Goal: Ask a question

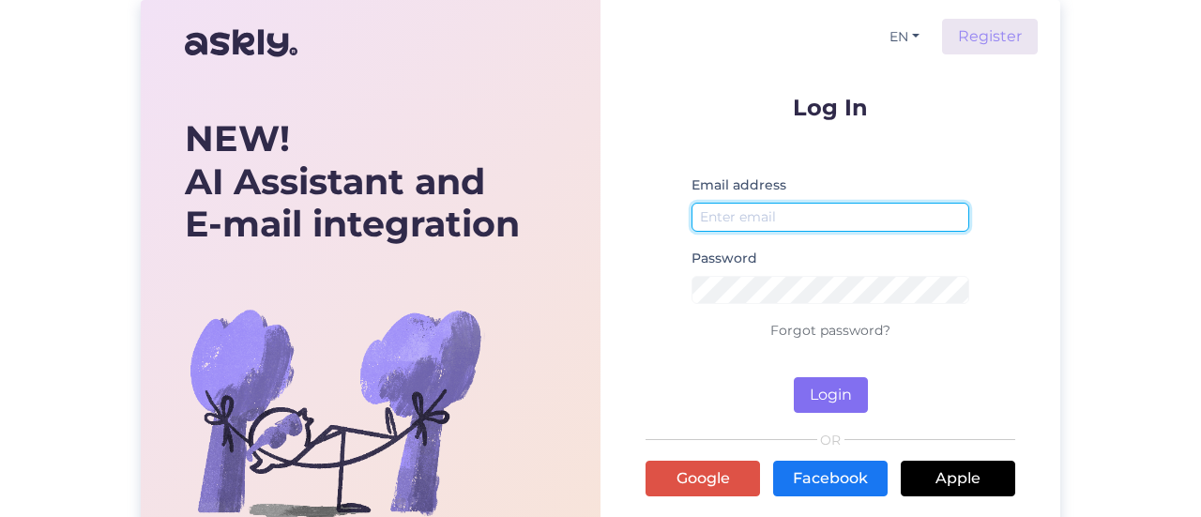
type input "[PERSON_NAME][EMAIL_ADDRESS][DOMAIN_NAME]"
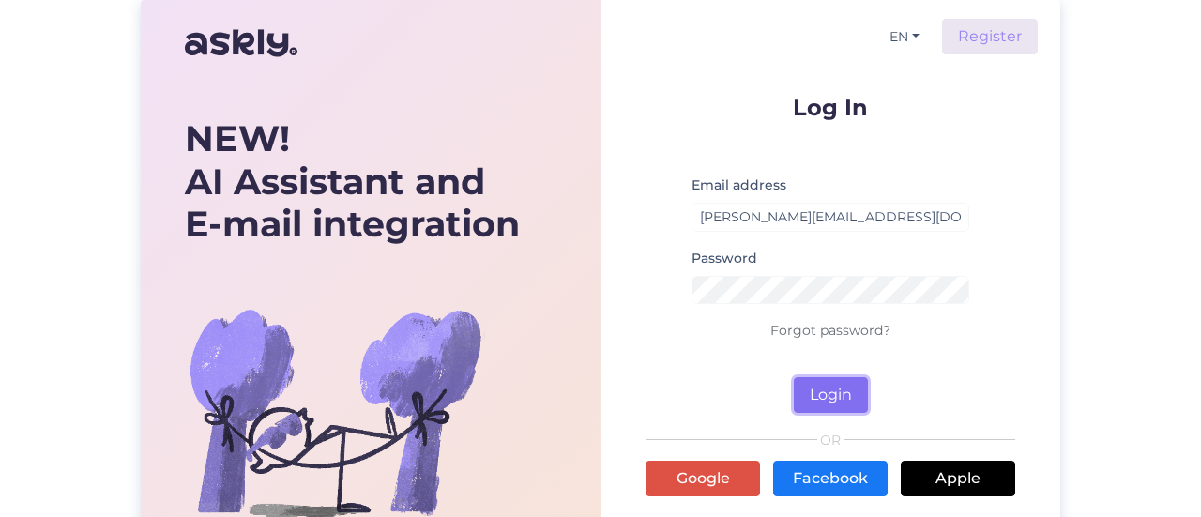
click at [843, 401] on button "Login" at bounding box center [831, 395] width 74 height 36
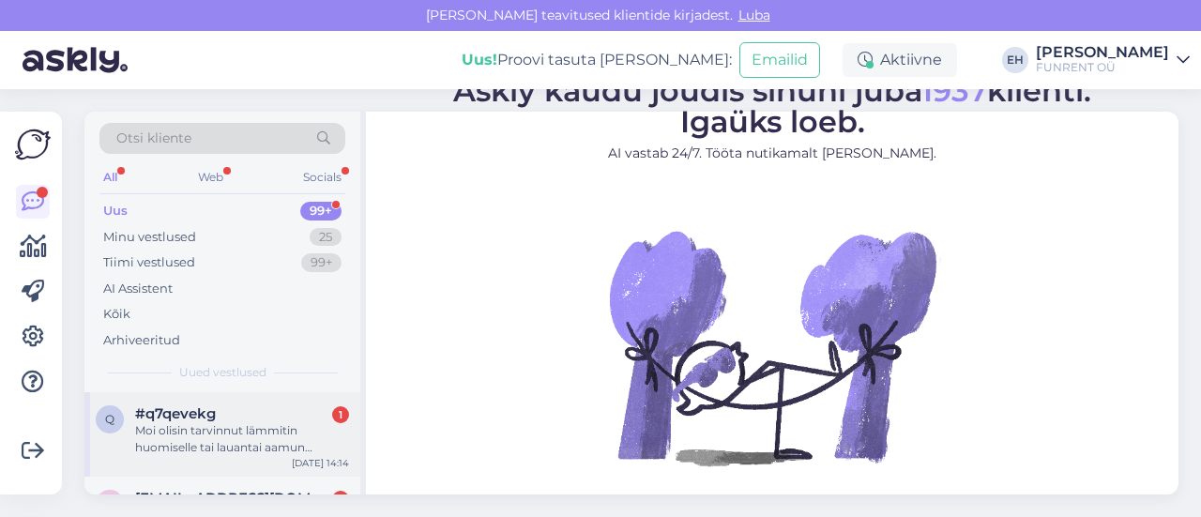
click at [241, 425] on div "Moi olisin tarvinnut lämmitin huomiselle tai lauantai aamun mennessä . onko se …" at bounding box center [242, 439] width 214 height 34
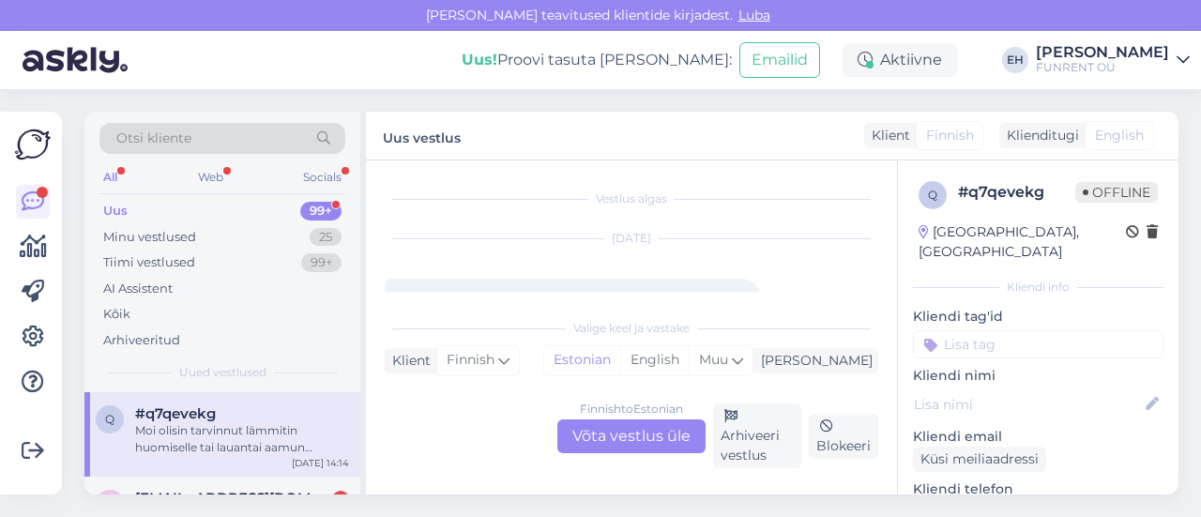
scroll to position [39, 0]
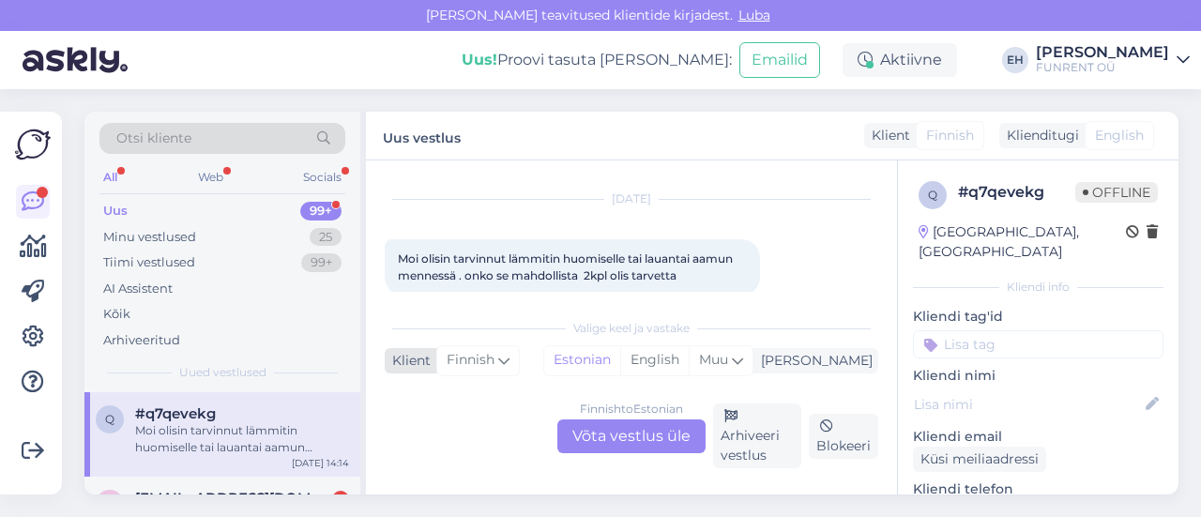
click at [499, 360] on icon at bounding box center [503, 360] width 11 height 21
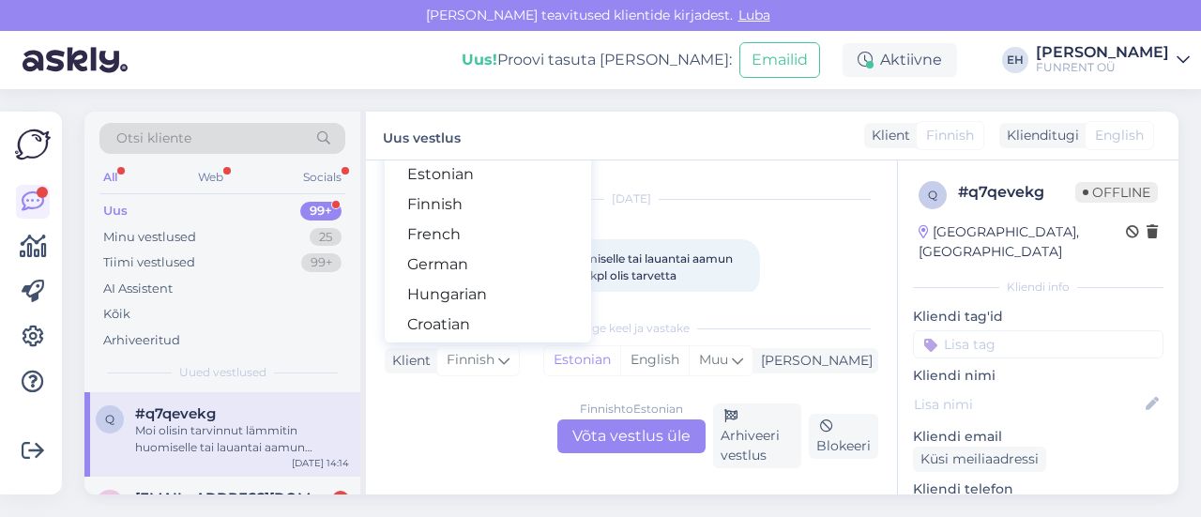
scroll to position [188, 0]
click at [484, 177] on link "Estonian" at bounding box center [488, 175] width 206 height 30
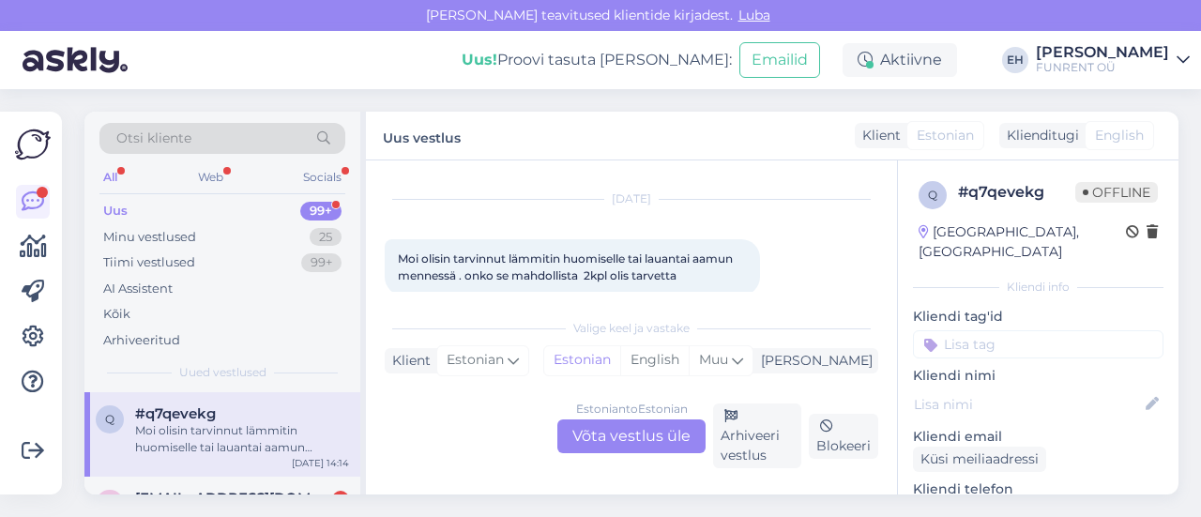
click at [550, 264] on span "Moi olisin tarvinnut lämmitin huomiselle tai lauantai aamun mennessä . onko se …" at bounding box center [567, 266] width 338 height 31
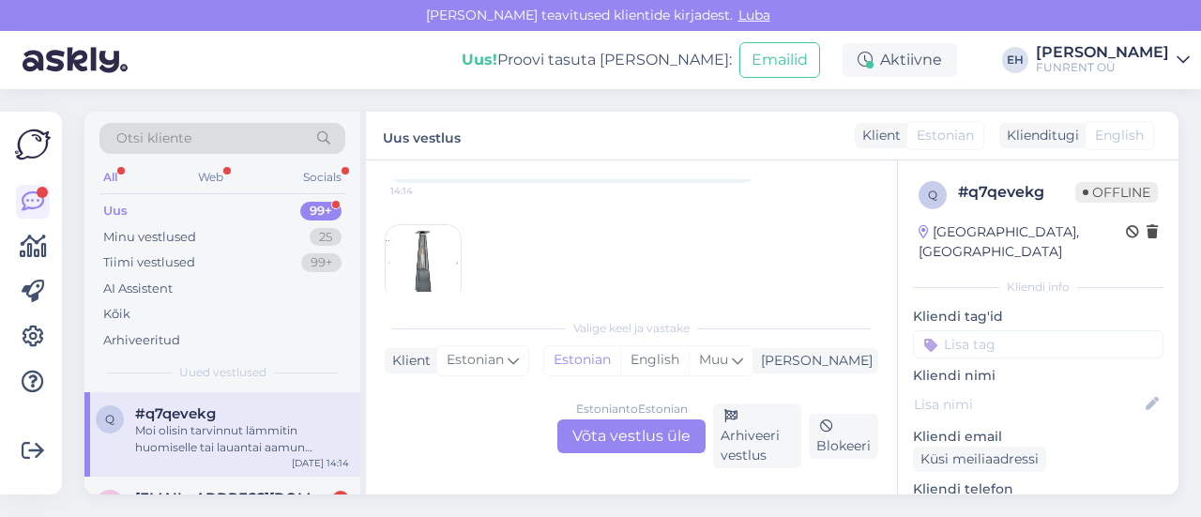
scroll to position [180, 0]
click at [434, 232] on img at bounding box center [423, 234] width 75 height 75
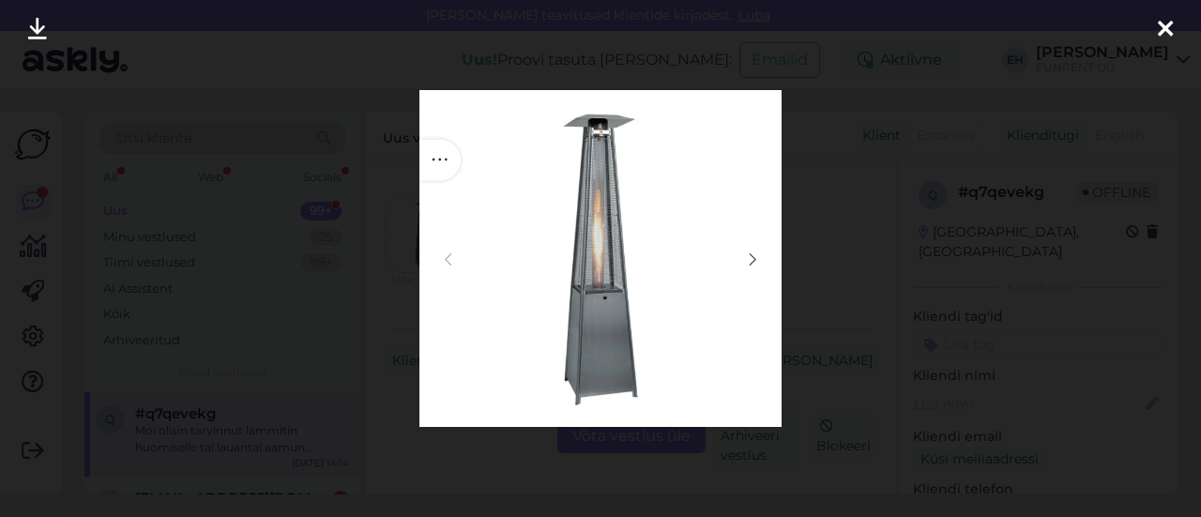
click at [873, 189] on div at bounding box center [600, 258] width 1201 height 517
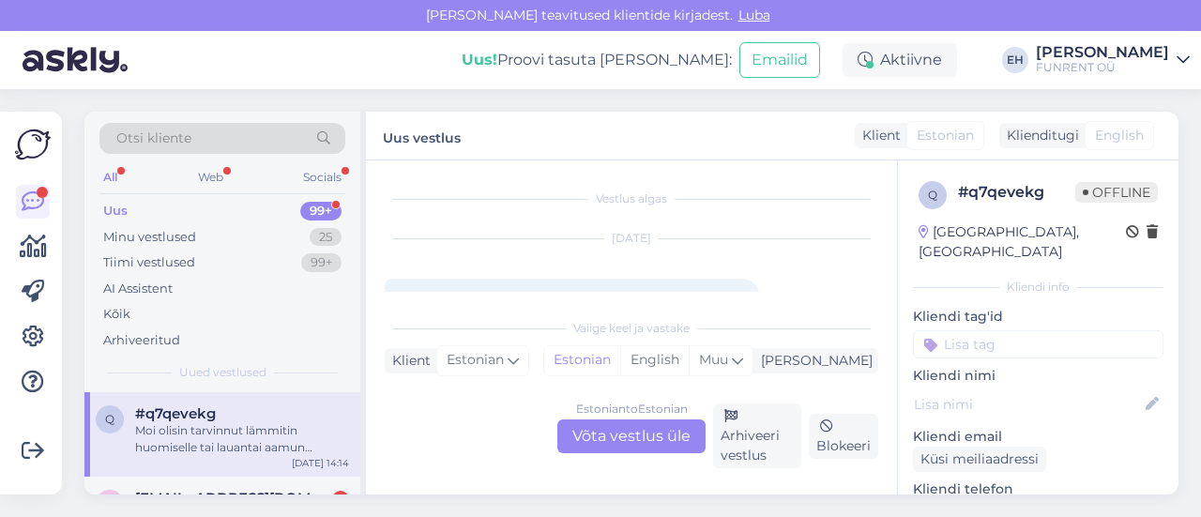
scroll to position [94, 0]
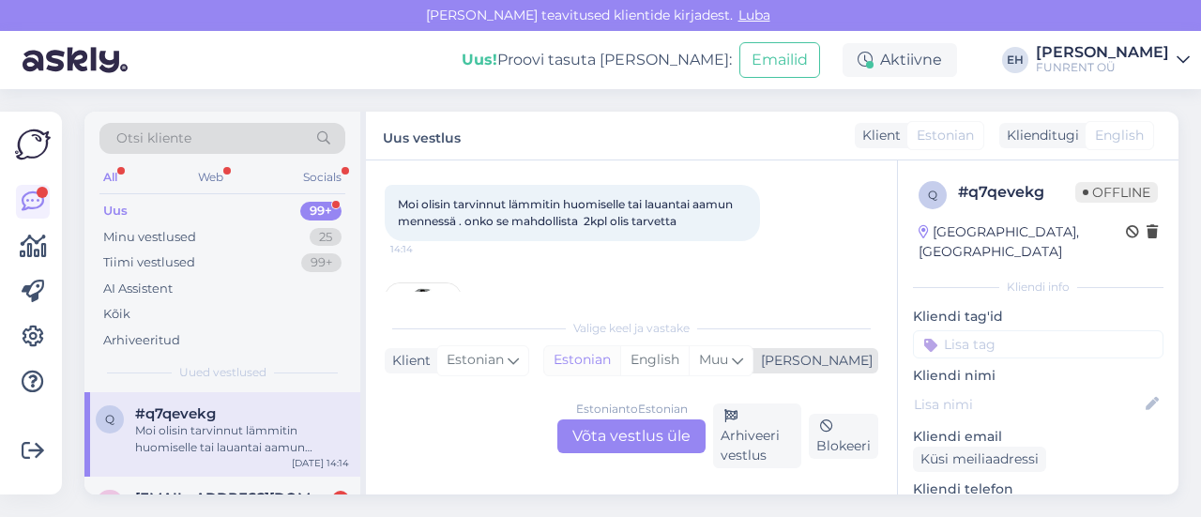
click at [620, 357] on div "Estonian" at bounding box center [582, 360] width 76 height 28
click at [509, 354] on icon at bounding box center [513, 360] width 11 height 21
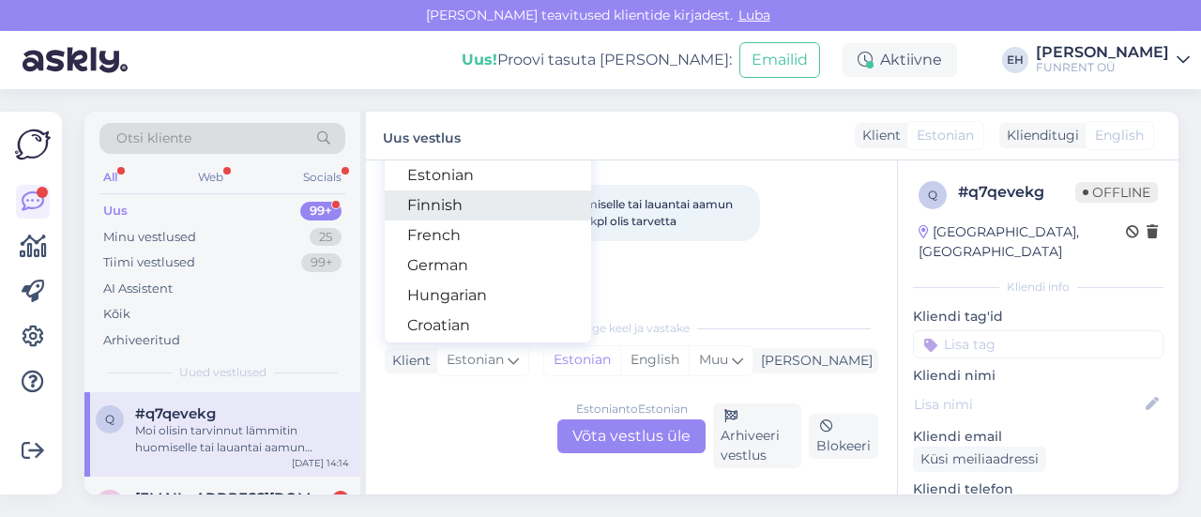
click at [493, 208] on link "Finnish" at bounding box center [488, 205] width 206 height 30
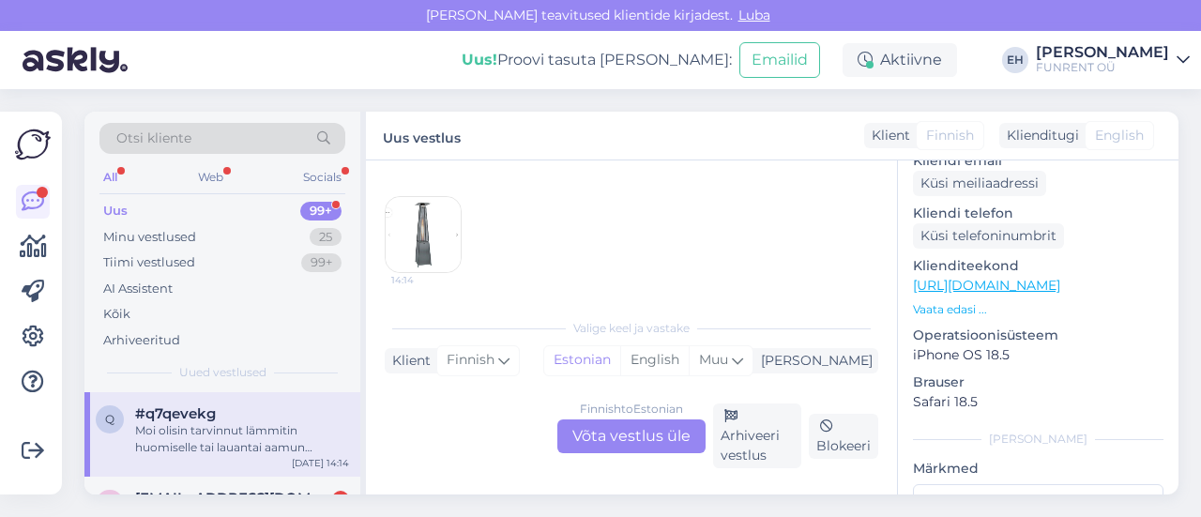
scroll to position [281, 0]
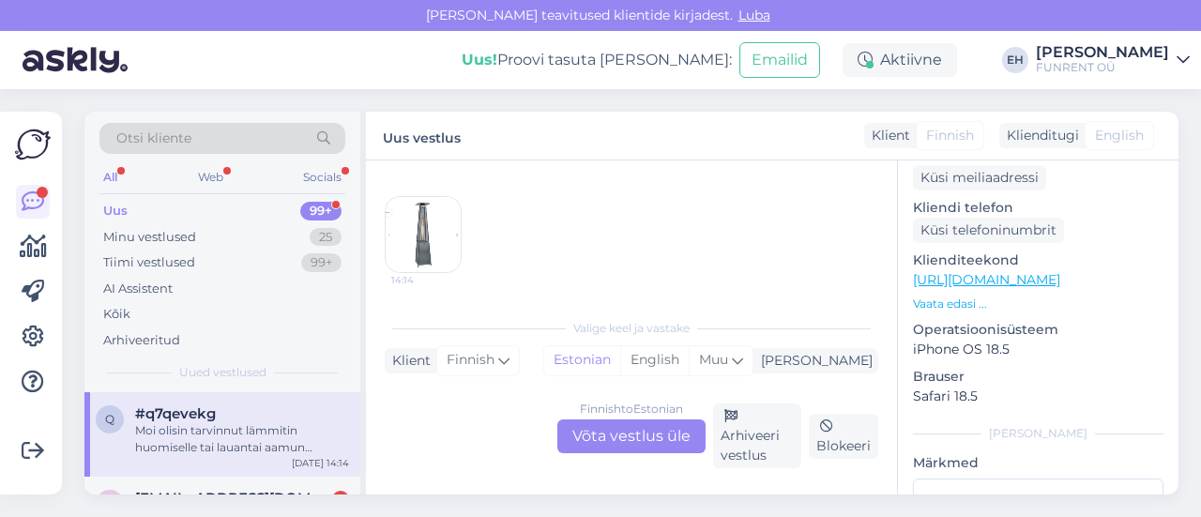
click at [1060, 271] on link "[URL][DOMAIN_NAME]" at bounding box center [986, 279] width 147 height 17
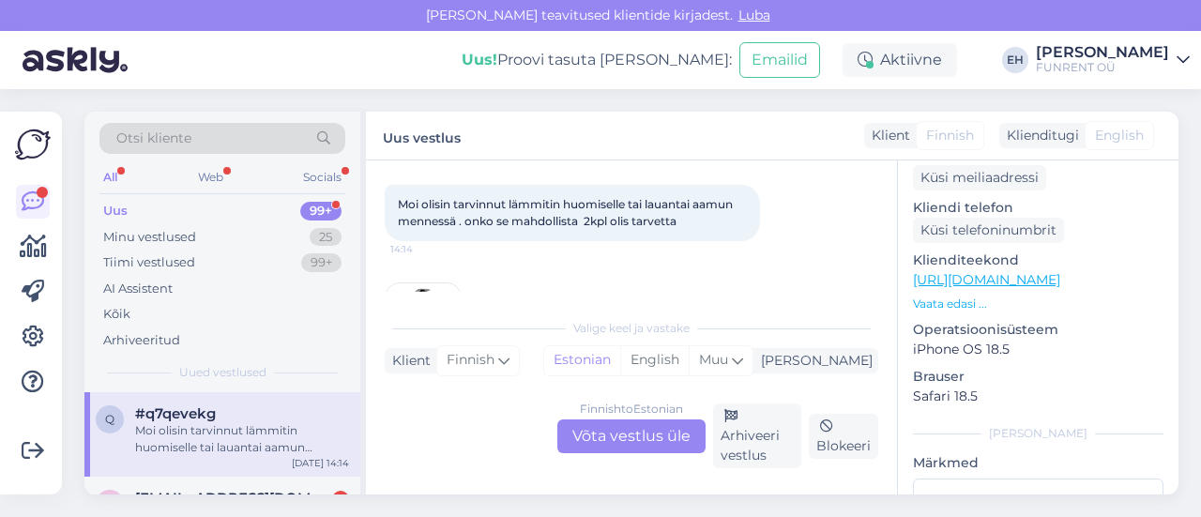
drag, startPoint x: 687, startPoint y: 221, endPoint x: 402, endPoint y: 209, distance: 285.5
click at [402, 209] on div "Moi olisin tarvinnut lämmitin huomiselle tai lauantai aamun mennessä . onko se …" at bounding box center [572, 213] width 375 height 56
copy span "Moi olisin tarvinnut lämmitin huomiselle tai lauantai aamun mennessä . onko se …"
